Goal: Find specific page/section: Find specific page/section

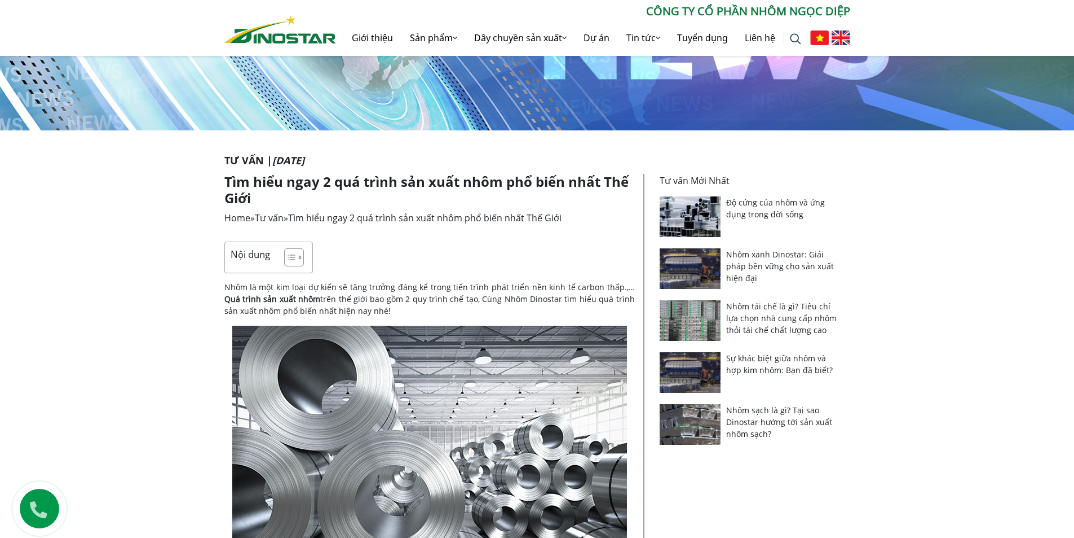
scroll to position [113, 0]
click at [764, 38] on link "Liên hệ" at bounding box center [760, 38] width 47 height 36
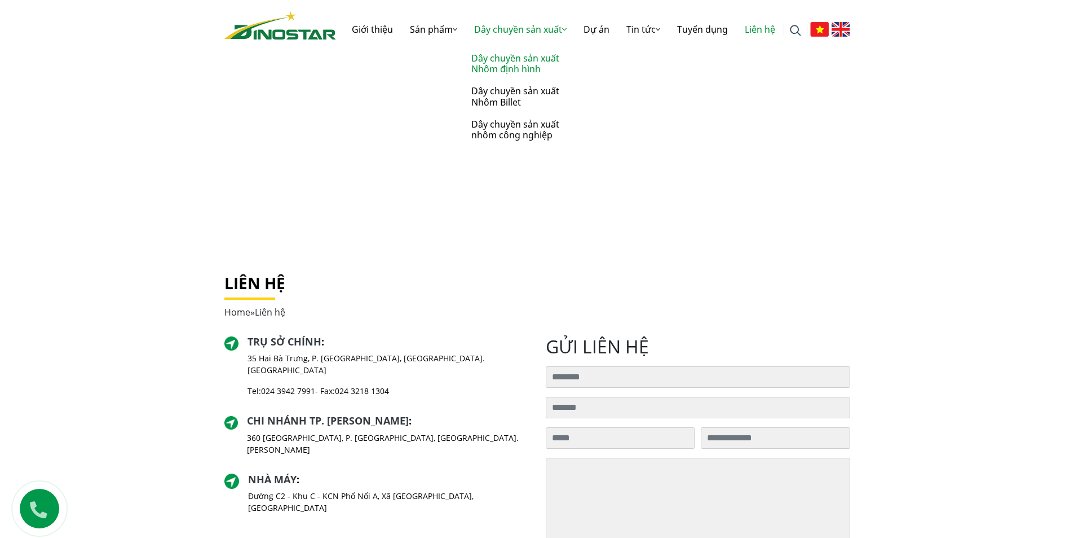
click at [501, 65] on link "Dây chuyền sản xuất Nhôm định hình" at bounding box center [522, 63] width 113 height 33
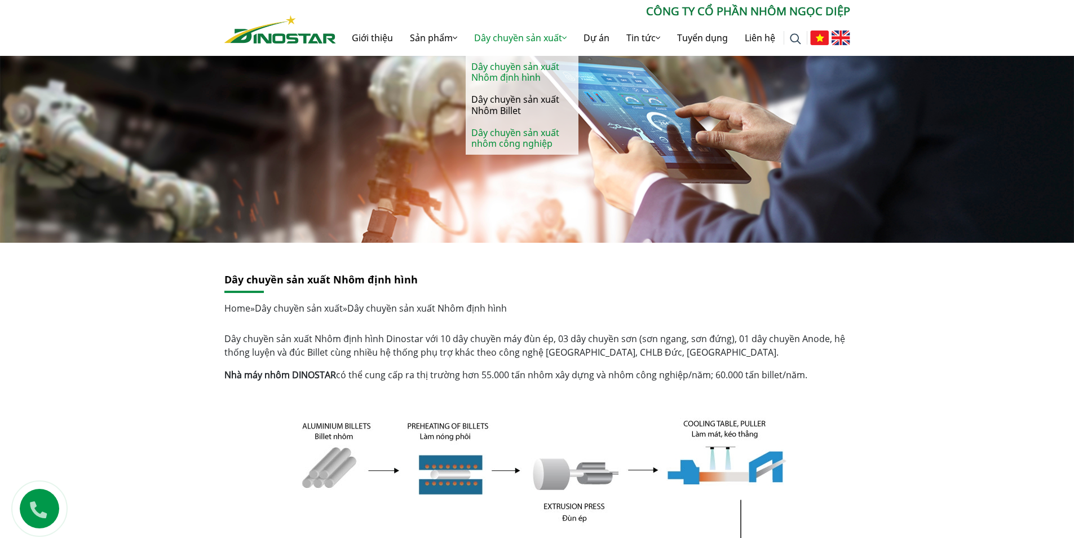
click at [494, 144] on link "Dây chuyền sản xuất nhôm công nghiệp" at bounding box center [522, 138] width 113 height 33
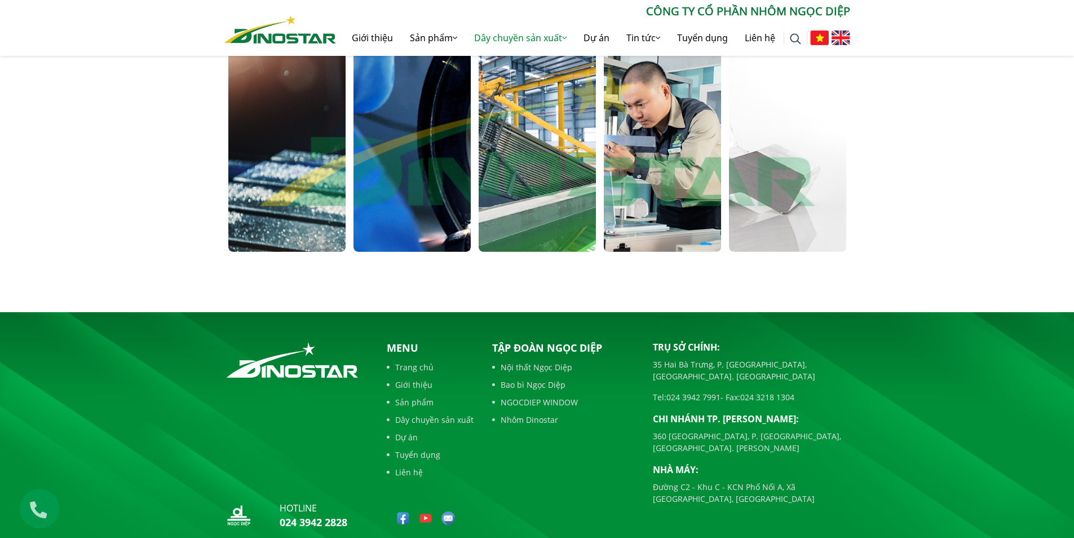
scroll to position [764, 0]
